Goal: Transaction & Acquisition: Purchase product/service

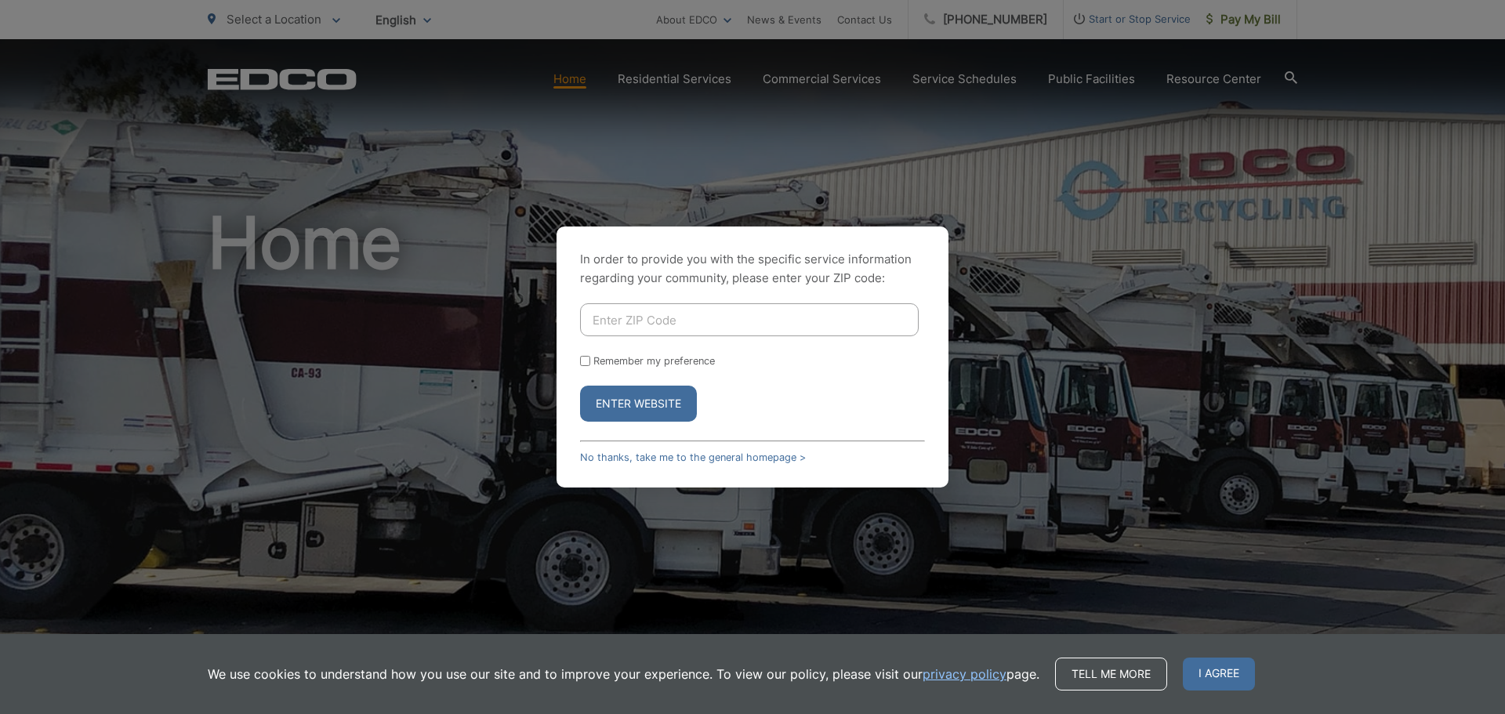
click at [710, 326] on input "Enter ZIP Code" at bounding box center [749, 319] width 339 height 33
type input "91977"
click at [580, 386] on button "Enter Website" at bounding box center [638, 404] width 117 height 36
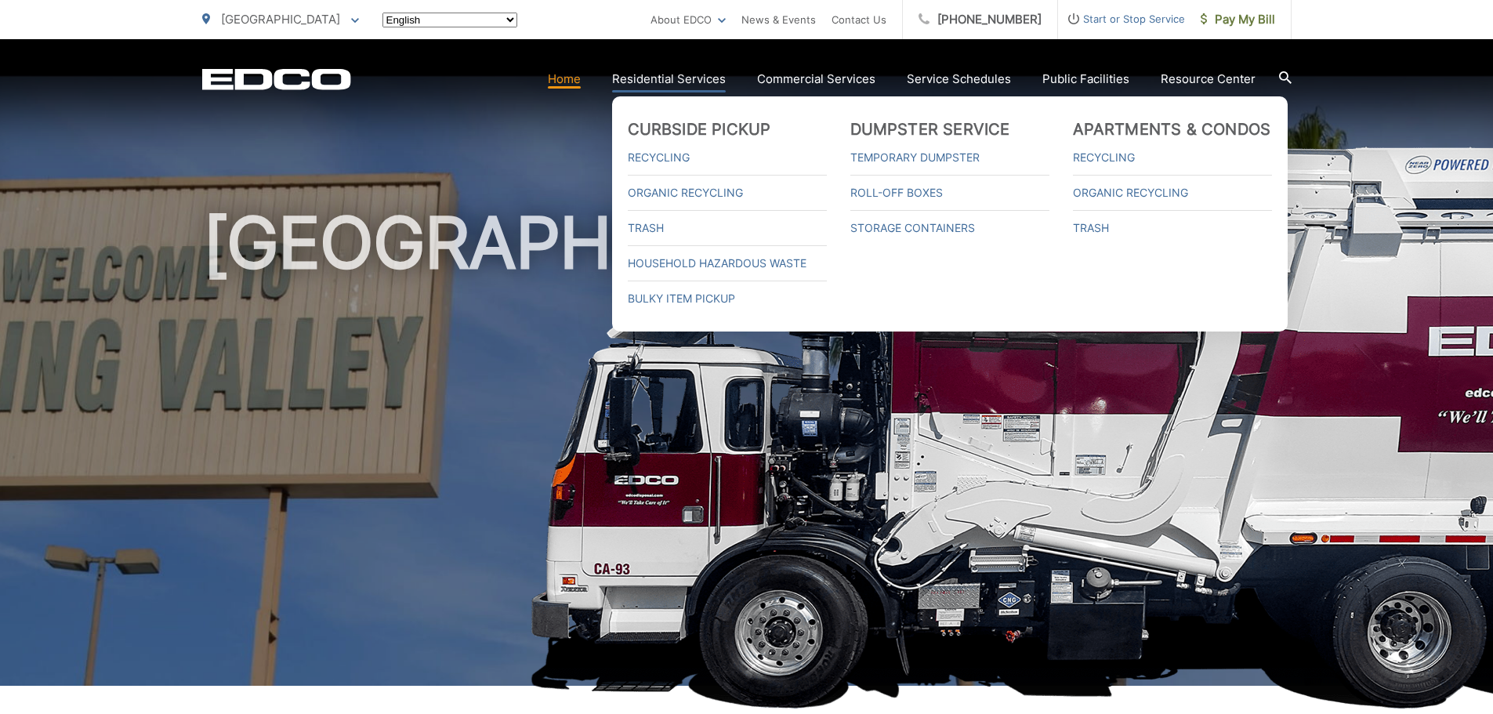
click at [701, 84] on link "Residential Services" at bounding box center [669, 79] width 114 height 19
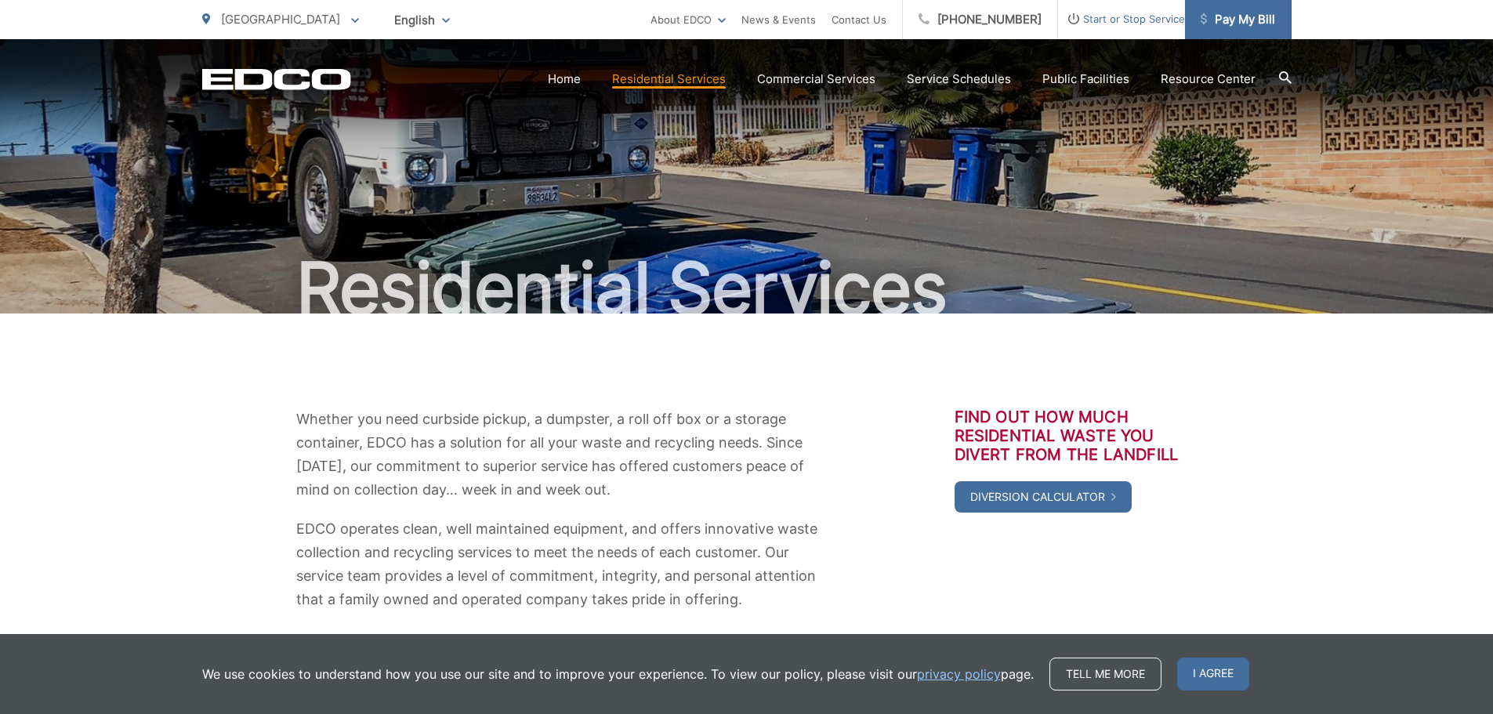
click at [1233, 28] on span "Pay My Bill" at bounding box center [1238, 19] width 74 height 19
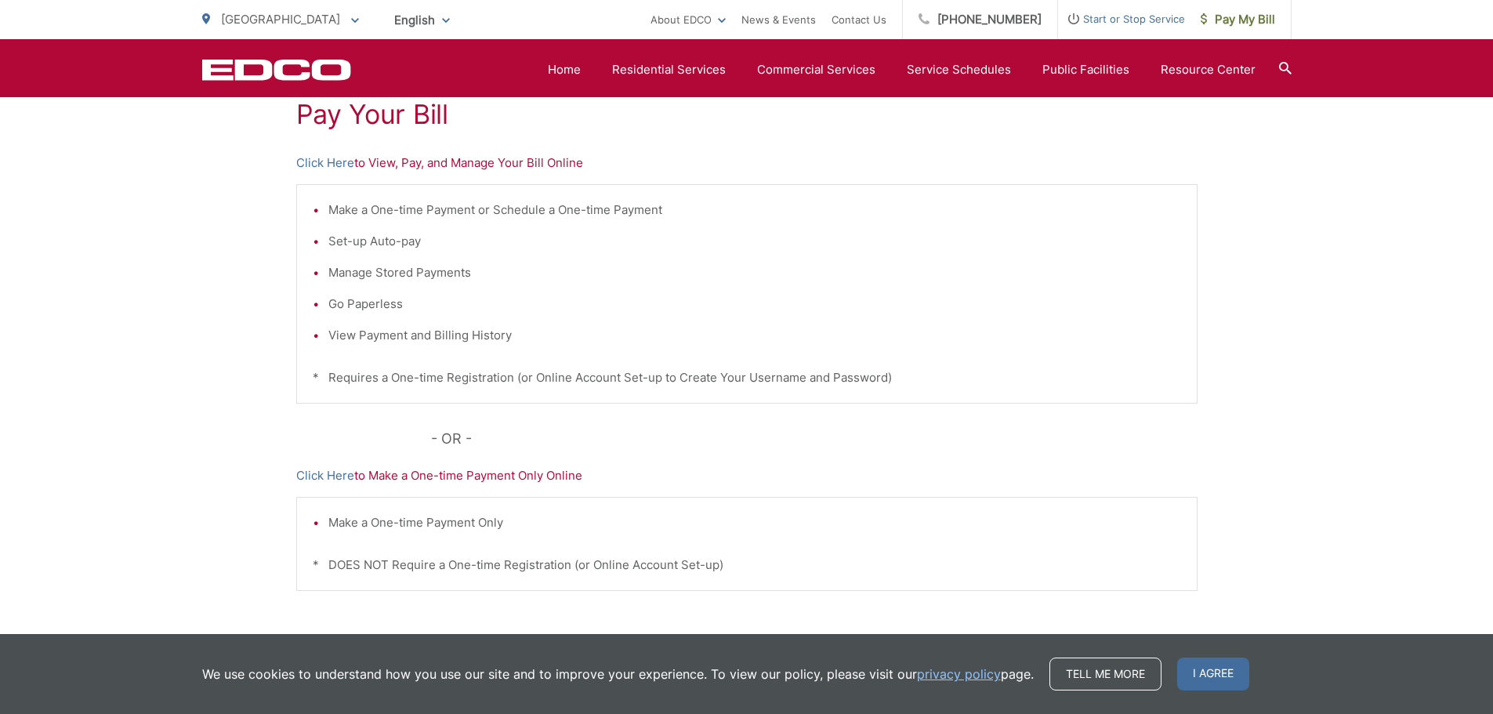
scroll to position [314, 0]
click at [331, 160] on link "Click Here" at bounding box center [325, 158] width 58 height 19
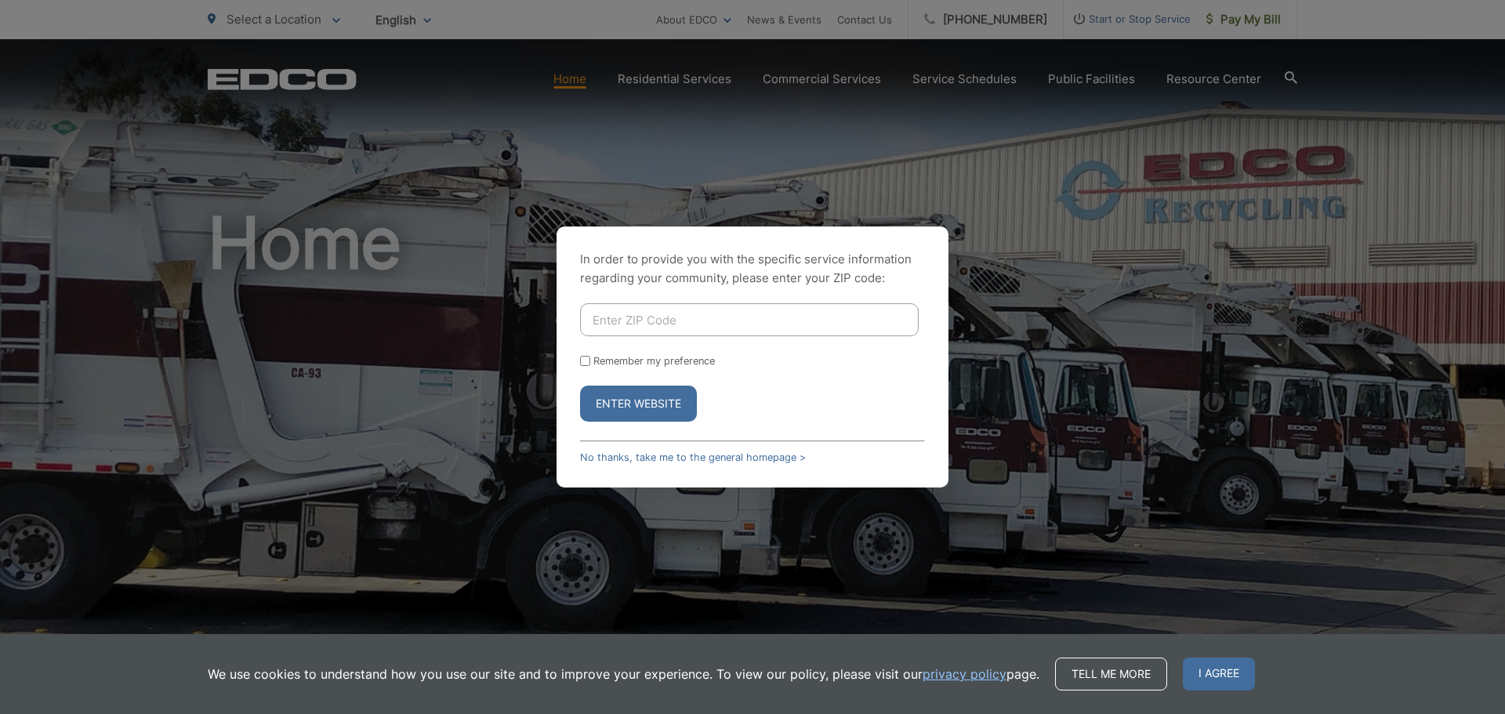
click at [691, 329] on input "Enter ZIP Code" at bounding box center [749, 319] width 339 height 33
type input "91977"
click at [580, 386] on button "Enter Website" at bounding box center [638, 404] width 117 height 36
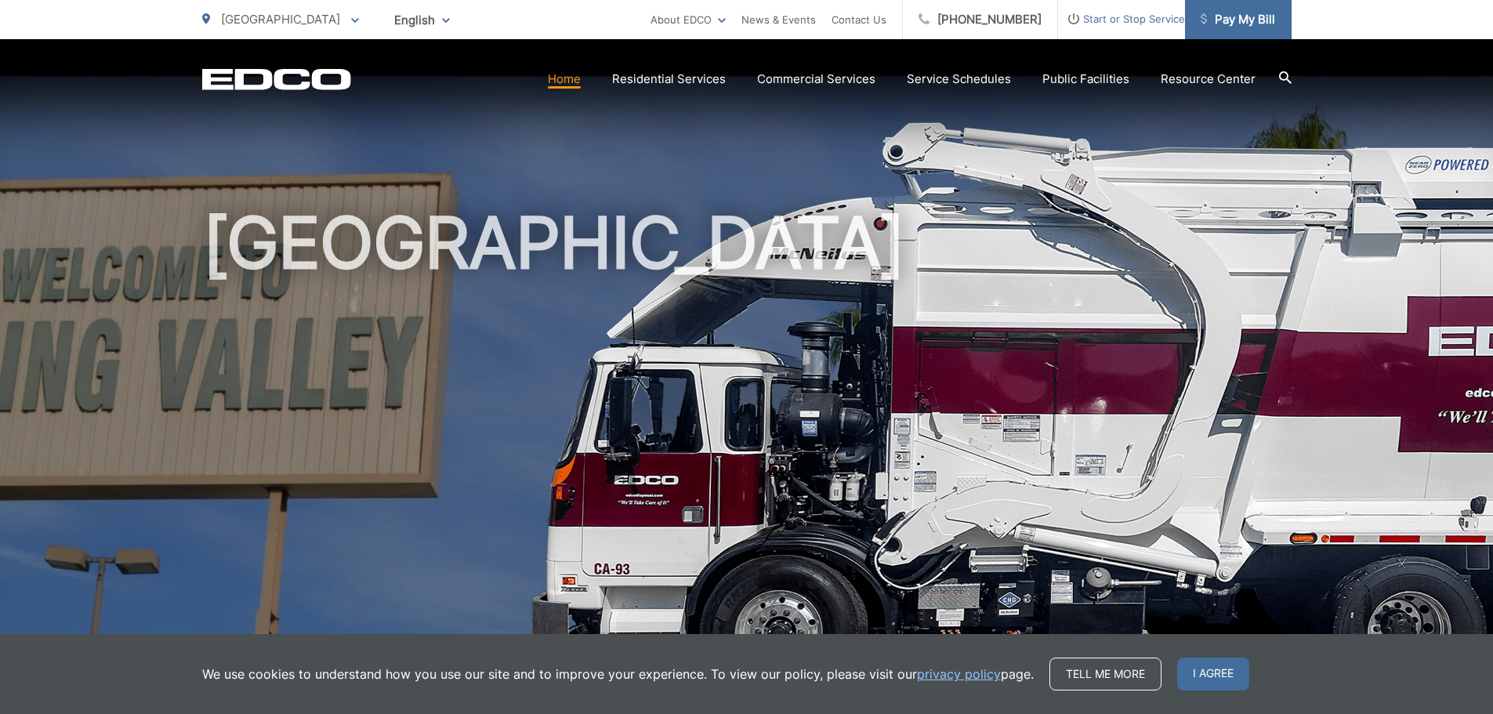
click at [1272, 13] on span "Pay My Bill" at bounding box center [1238, 19] width 74 height 19
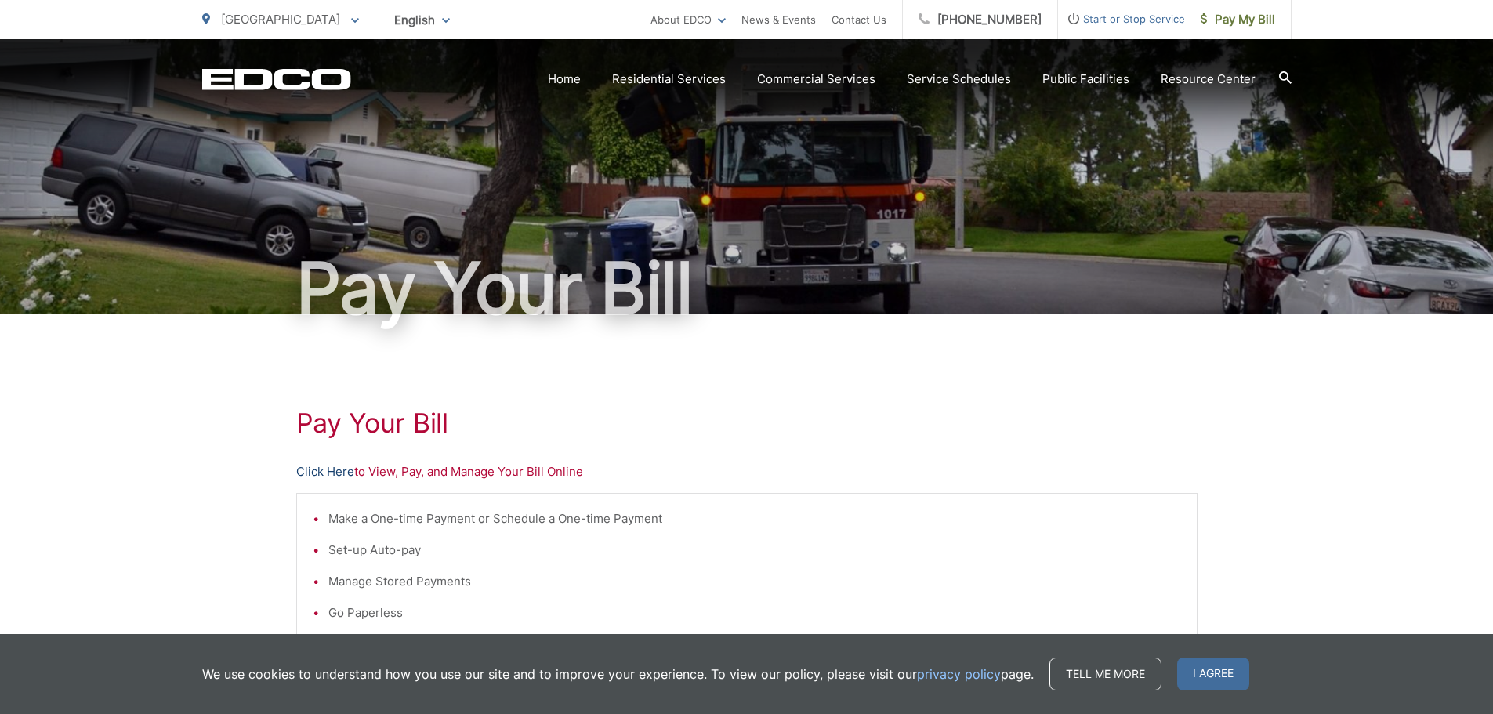
click at [333, 470] on link "Click Here" at bounding box center [325, 472] width 58 height 19
